Goal: Navigation & Orientation: Find specific page/section

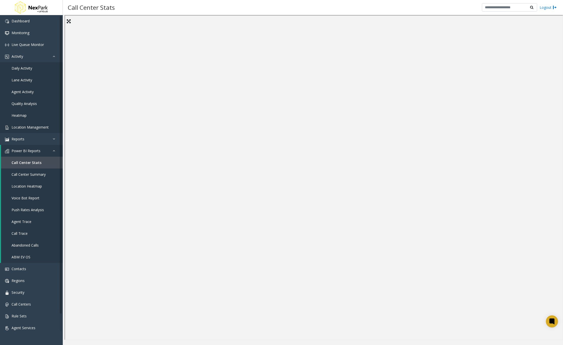
click at [34, 128] on span "Location Management" at bounding box center [30, 127] width 37 height 5
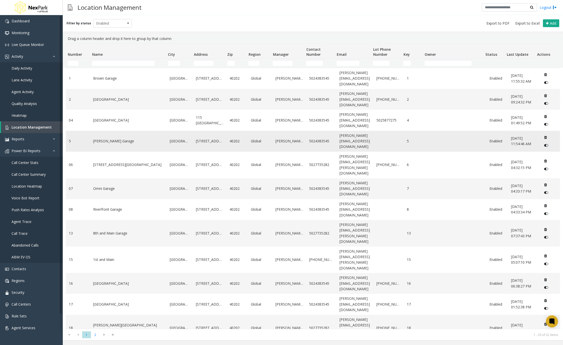
click at [99, 138] on link "[PERSON_NAME] Garage" at bounding box center [128, 141] width 71 height 6
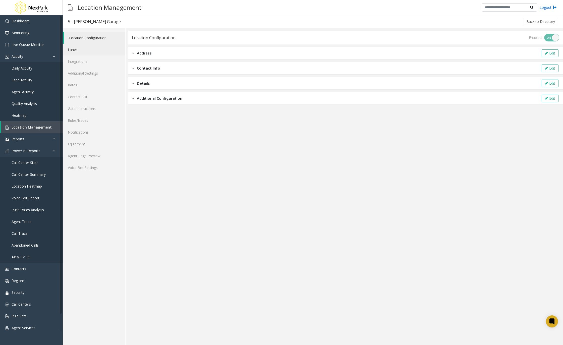
click at [77, 51] on link "Lanes" at bounding box center [94, 50] width 63 height 12
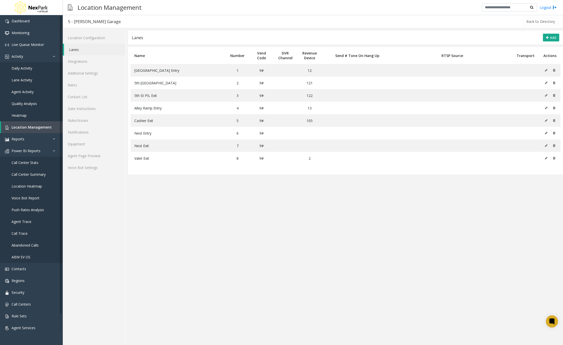
click at [27, 127] on span "Location Management" at bounding box center [32, 127] width 40 height 5
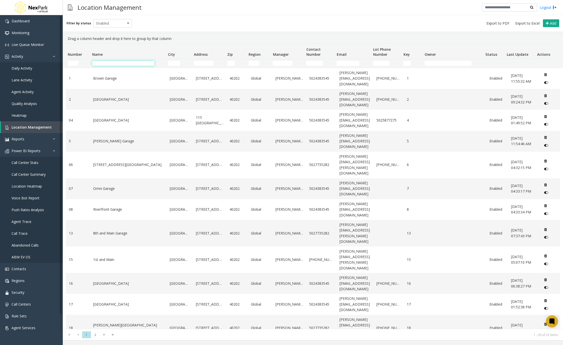
click at [109, 63] on input "Name Filter" at bounding box center [123, 63] width 62 height 5
type input "****"
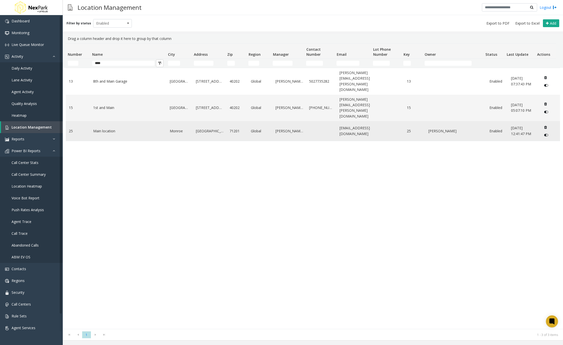
click at [120, 128] on link "Main location" at bounding box center [128, 131] width 71 height 6
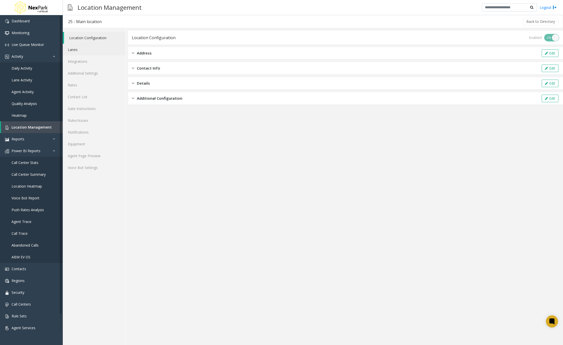
click at [87, 54] on link "Lanes" at bounding box center [94, 50] width 63 height 12
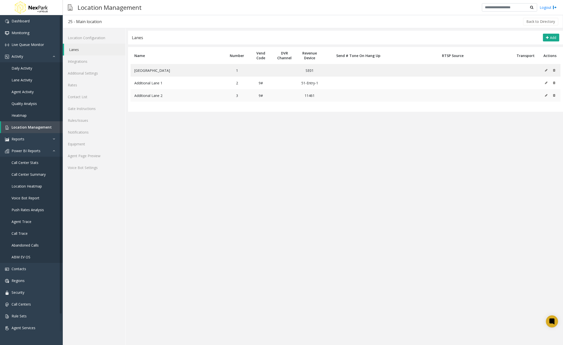
click at [546, 96] on icon at bounding box center [546, 95] width 3 height 3
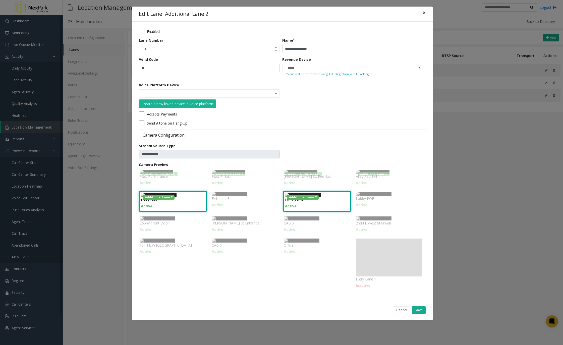
click at [425, 12] on button "×" at bounding box center [424, 13] width 10 height 12
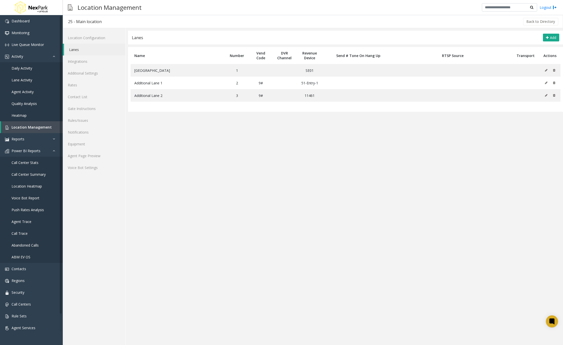
click at [87, 24] on div "25 - Main location" at bounding box center [85, 21] width 34 height 7
click at [100, 10] on h3 "Location Management" at bounding box center [109, 7] width 69 height 12
click at [41, 212] on span "Push Rates Analysis" at bounding box center [28, 209] width 32 height 5
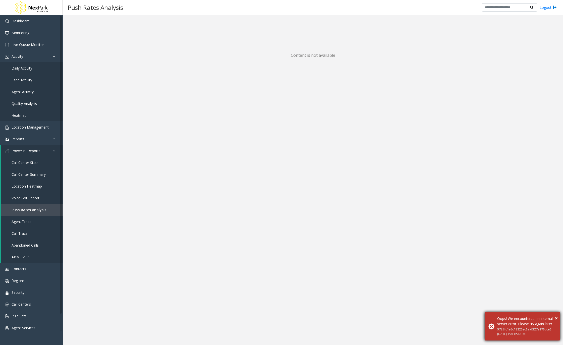
click at [559, 312] on div "× Oops! We encountered an internal server error. Please try again later. 9735fc…" at bounding box center [522, 326] width 75 height 28
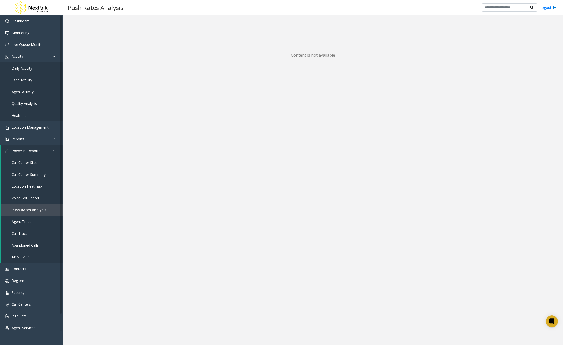
click at [43, 173] on span "Call Center Summary" at bounding box center [29, 174] width 34 height 5
click at [41, 187] on span "Location Heatmap" at bounding box center [27, 186] width 30 height 5
click at [34, 198] on span "Voice Bot Report" at bounding box center [26, 198] width 28 height 5
click at [22, 198] on span "Voice Bot Report" at bounding box center [27, 198] width 30 height 5
click at [24, 188] on span "Location Heatmap" at bounding box center [27, 186] width 30 height 5
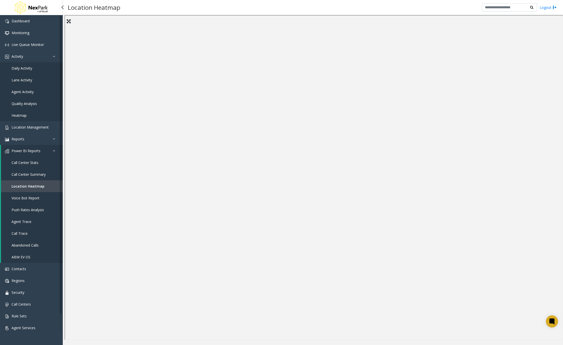
click at [26, 200] on link "Voice Bot Report" at bounding box center [32, 198] width 62 height 12
click at [22, 225] on link "Agent Trace" at bounding box center [32, 222] width 62 height 12
click at [20, 234] on span "Call Trace" at bounding box center [20, 233] width 16 height 5
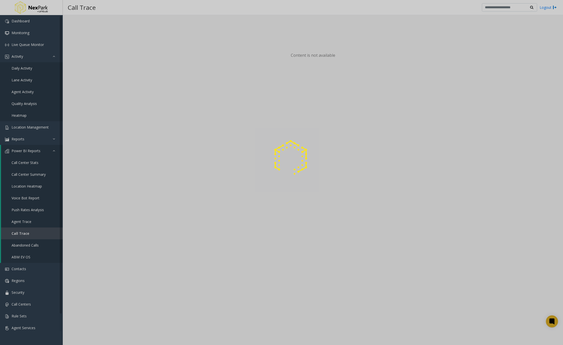
click at [23, 248] on div at bounding box center [281, 172] width 563 height 345
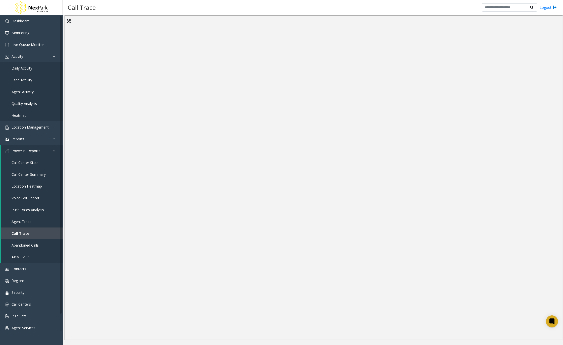
click at [25, 248] on link "Abandoned Calls" at bounding box center [32, 245] width 62 height 12
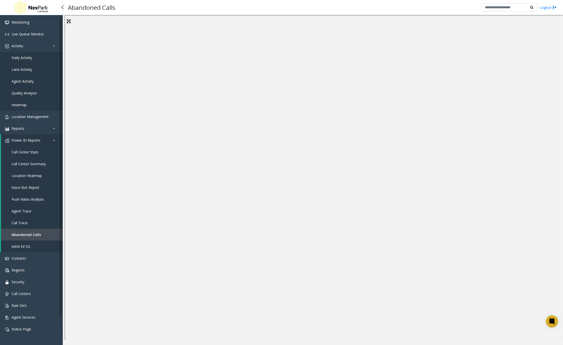
scroll to position [17, 0]
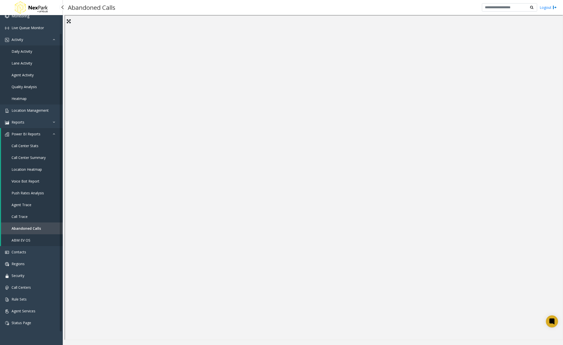
click at [20, 244] on link "ABM EV OS" at bounding box center [32, 240] width 62 height 12
click at [29, 232] on link "Abandoned Calls" at bounding box center [32, 229] width 62 height 12
click at [24, 230] on span "Abandoned Calls" at bounding box center [26, 228] width 29 height 5
click at [24, 163] on link "Call Center Summary" at bounding box center [32, 158] width 62 height 12
click at [20, 149] on link "Call Center Stats" at bounding box center [32, 146] width 62 height 12
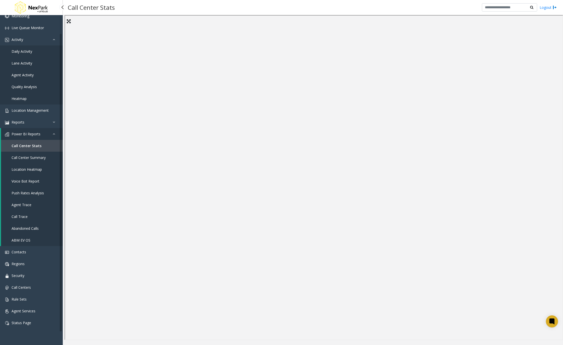
click at [22, 220] on link "Call Trace" at bounding box center [32, 217] width 62 height 12
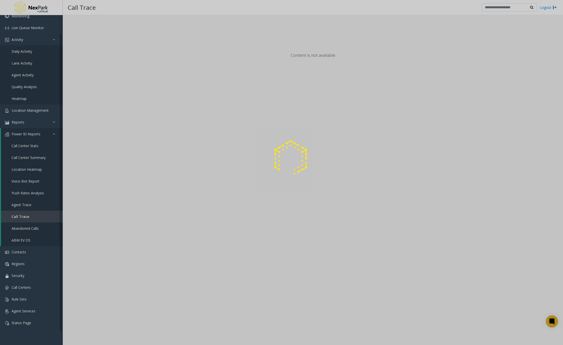
click at [13, 225] on div at bounding box center [281, 172] width 563 height 345
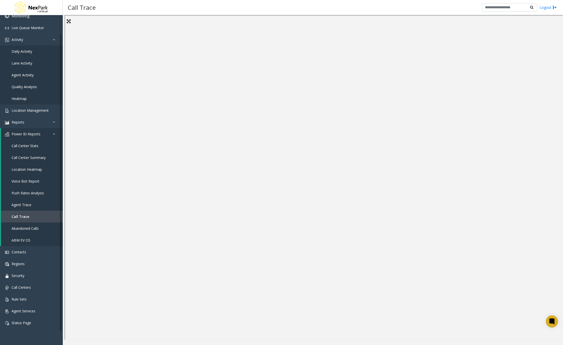
click at [16, 225] on link "Abandoned Calls" at bounding box center [32, 229] width 62 height 12
click at [19, 240] on span "ABM EV OS" at bounding box center [21, 240] width 19 height 5
click at [22, 148] on span "Call Center Stats" at bounding box center [25, 145] width 27 height 5
click at [29, 159] on span "Call Center Summary" at bounding box center [29, 157] width 34 height 5
click at [26, 145] on span "Call Center Stats" at bounding box center [25, 145] width 27 height 5
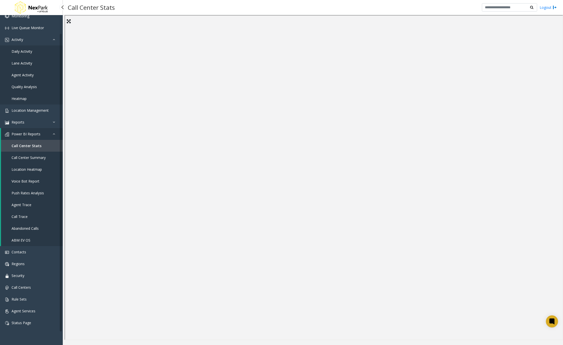
click at [38, 160] on link "Call Center Summary" at bounding box center [32, 158] width 62 height 12
click at [25, 146] on span "Call Center Stats" at bounding box center [25, 145] width 27 height 5
click at [44, 159] on span "Call Center Summary" at bounding box center [29, 157] width 34 height 5
click at [40, 149] on link "Call Center Stats" at bounding box center [32, 146] width 62 height 12
click at [34, 157] on span "Call Center Summary" at bounding box center [29, 157] width 34 height 5
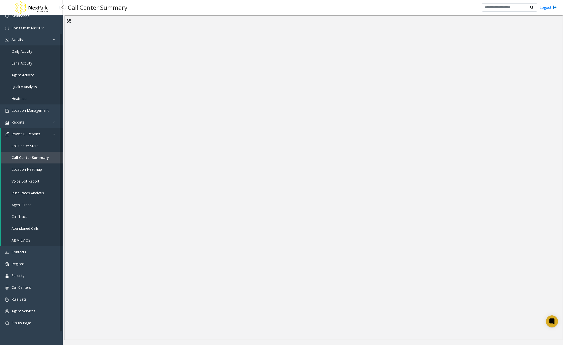
click at [36, 148] on span "Call Center Stats" at bounding box center [25, 145] width 27 height 5
click at [26, 172] on link "Location Heatmap" at bounding box center [32, 170] width 62 height 12
click at [25, 183] on span "Voice Bot Report" at bounding box center [26, 181] width 28 height 5
click at [28, 194] on span "Push Rates Analysis" at bounding box center [28, 193] width 32 height 5
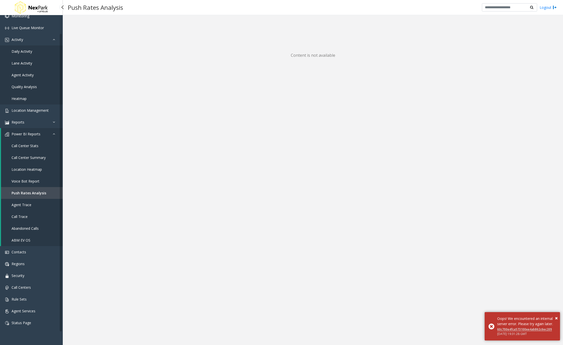
click at [26, 145] on span "Call Center Stats" at bounding box center [25, 145] width 27 height 5
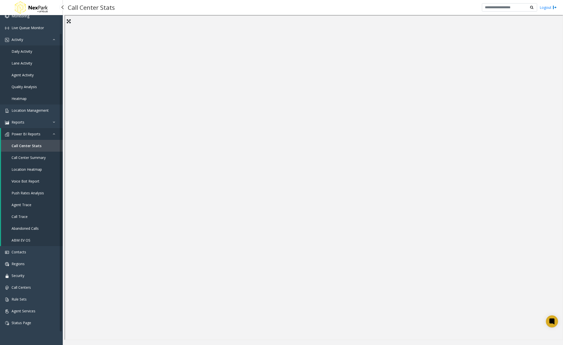
click at [23, 65] on span "Lane Activity" at bounding box center [22, 63] width 21 height 5
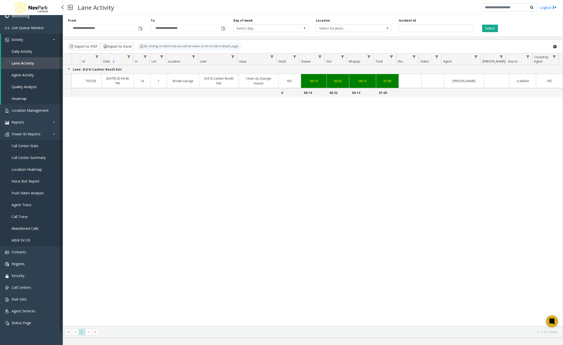
click at [25, 90] on link "Quality Analysis" at bounding box center [32, 87] width 62 height 12
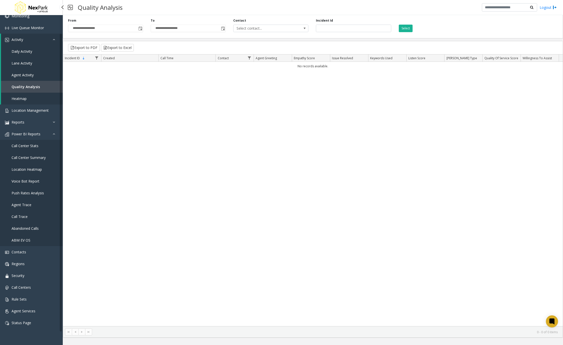
click at [21, 97] on span "Heatmap" at bounding box center [19, 98] width 15 height 5
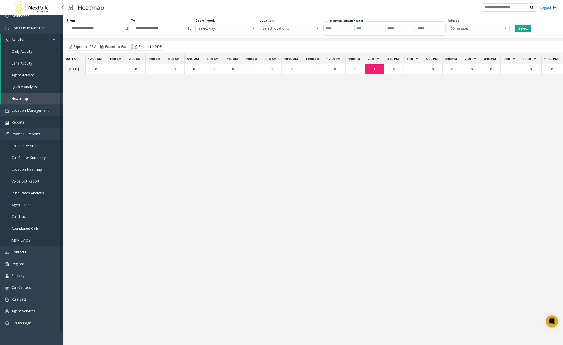
click at [16, 124] on span "Reports" at bounding box center [18, 122] width 13 height 5
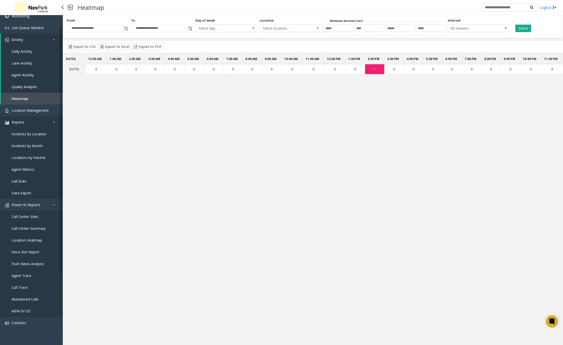
click at [57, 123] on icon at bounding box center [55, 122] width 5 height 4
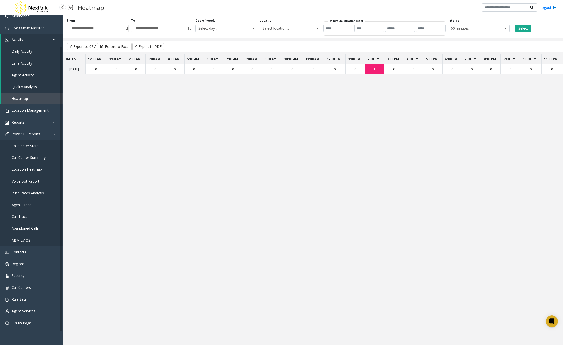
click at [23, 142] on link "Call Center Stats" at bounding box center [31, 146] width 63 height 12
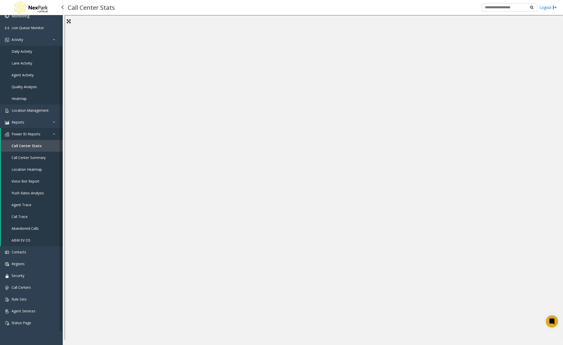
click at [21, 184] on link "Voice Bot Report" at bounding box center [32, 181] width 62 height 12
click at [22, 206] on span "Agent Trace" at bounding box center [22, 204] width 20 height 5
click at [19, 257] on link "Contacts" at bounding box center [31, 252] width 63 height 12
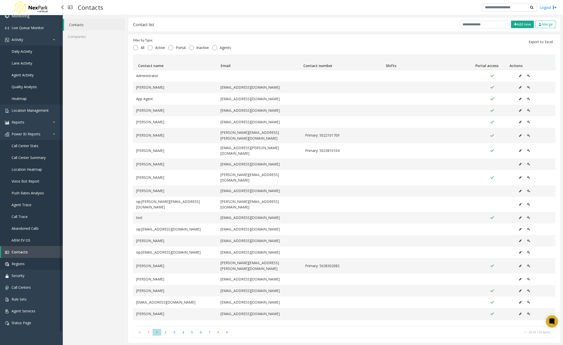
click at [22, 268] on link "Regions" at bounding box center [31, 264] width 63 height 12
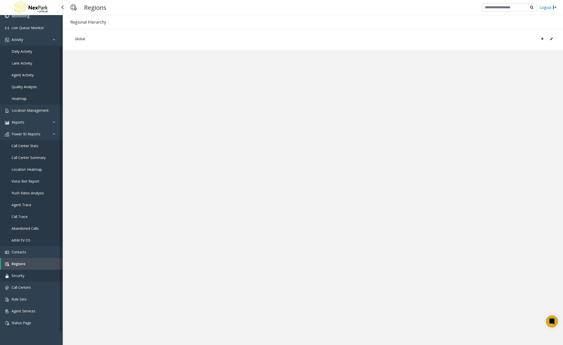
click at [20, 278] on span "Security" at bounding box center [18, 275] width 13 height 5
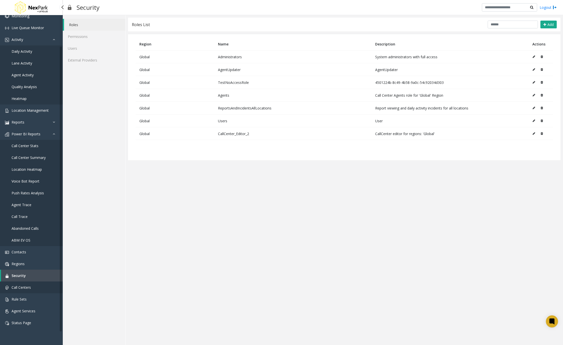
click at [24, 289] on span "Call Centers" at bounding box center [21, 287] width 19 height 5
